Goal: Complete application form

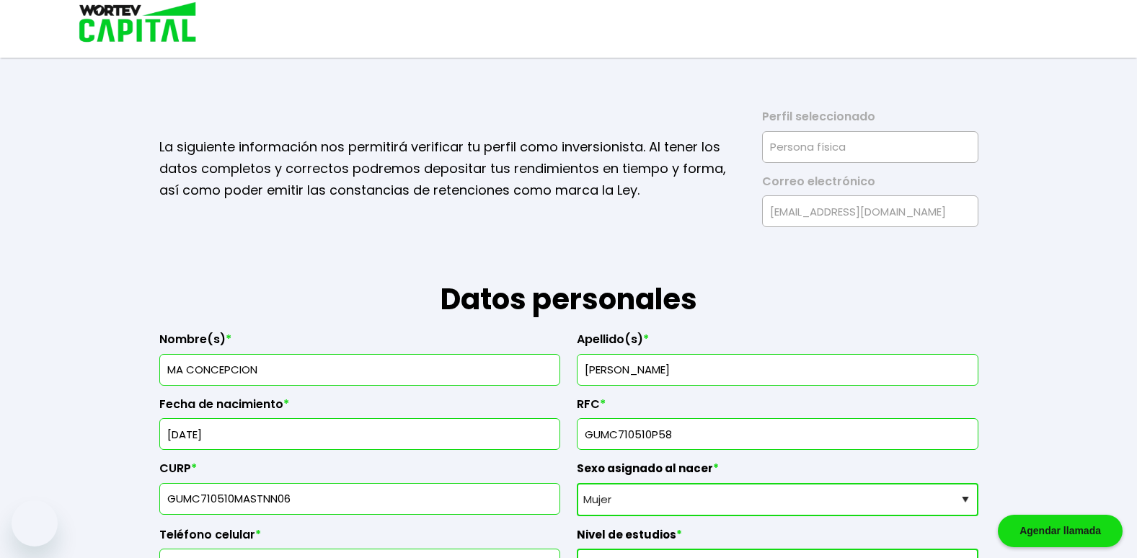
select select "Mujer"
select select "Licenciatura"
select select "AG"
select select "BBVA Bancomer"
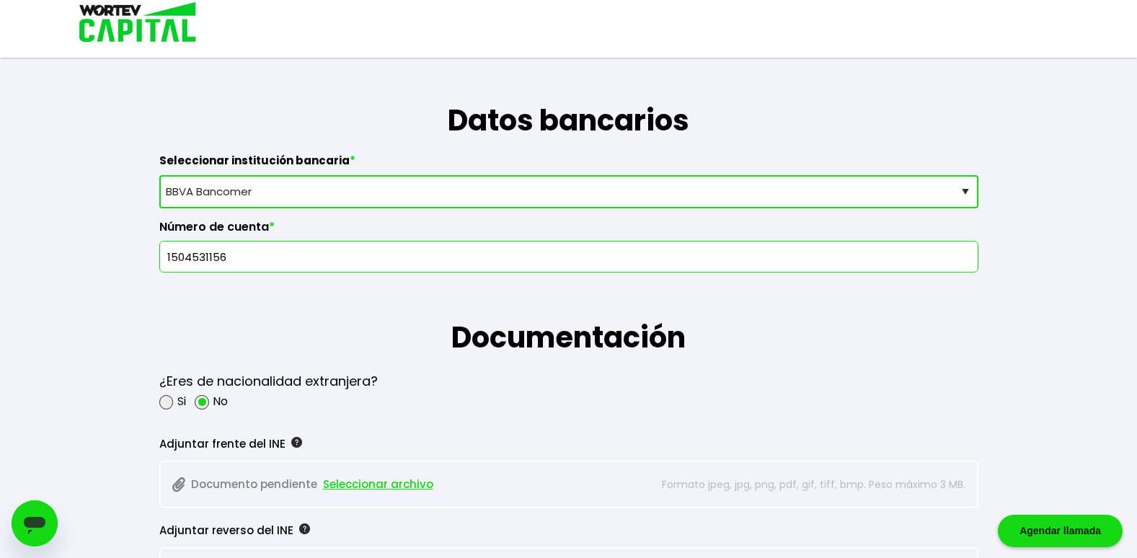
scroll to position [796, 0]
